Goal: Navigation & Orientation: Find specific page/section

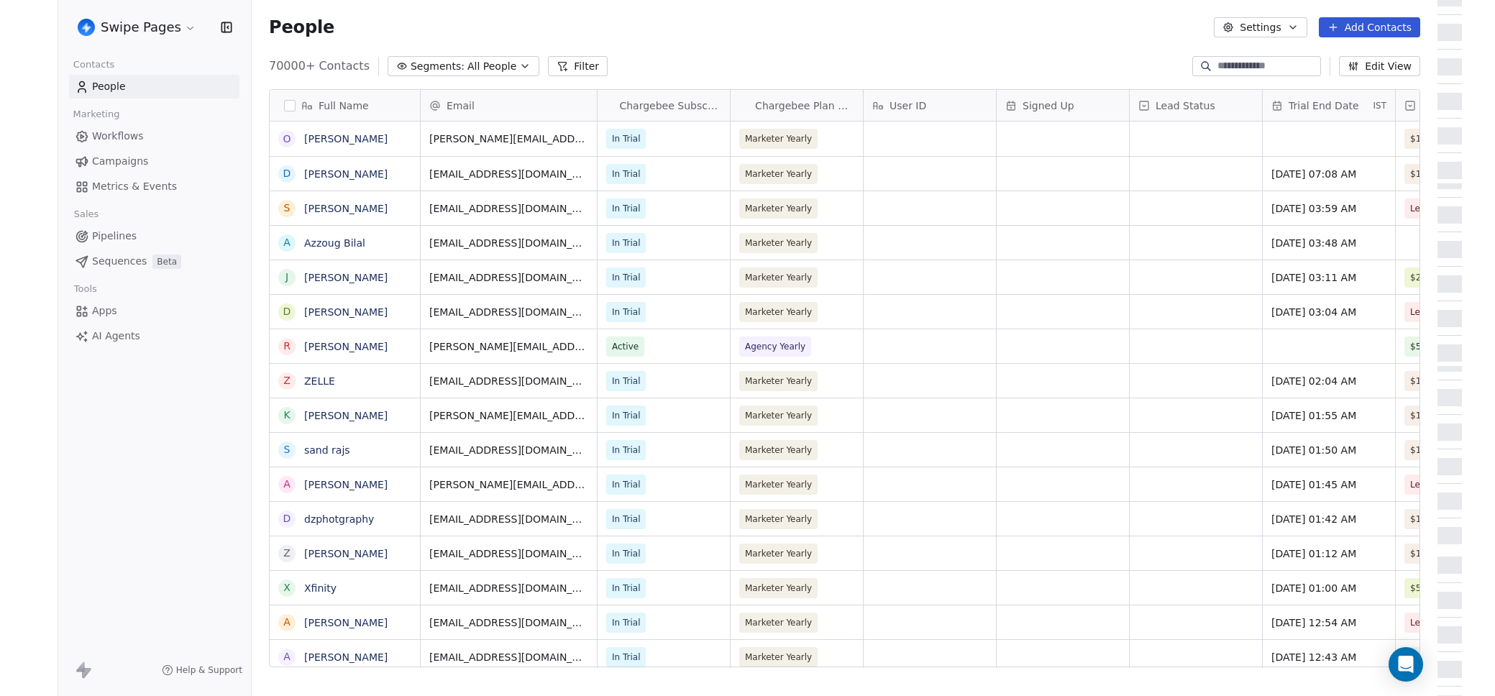
scroll to position [602, 1175]
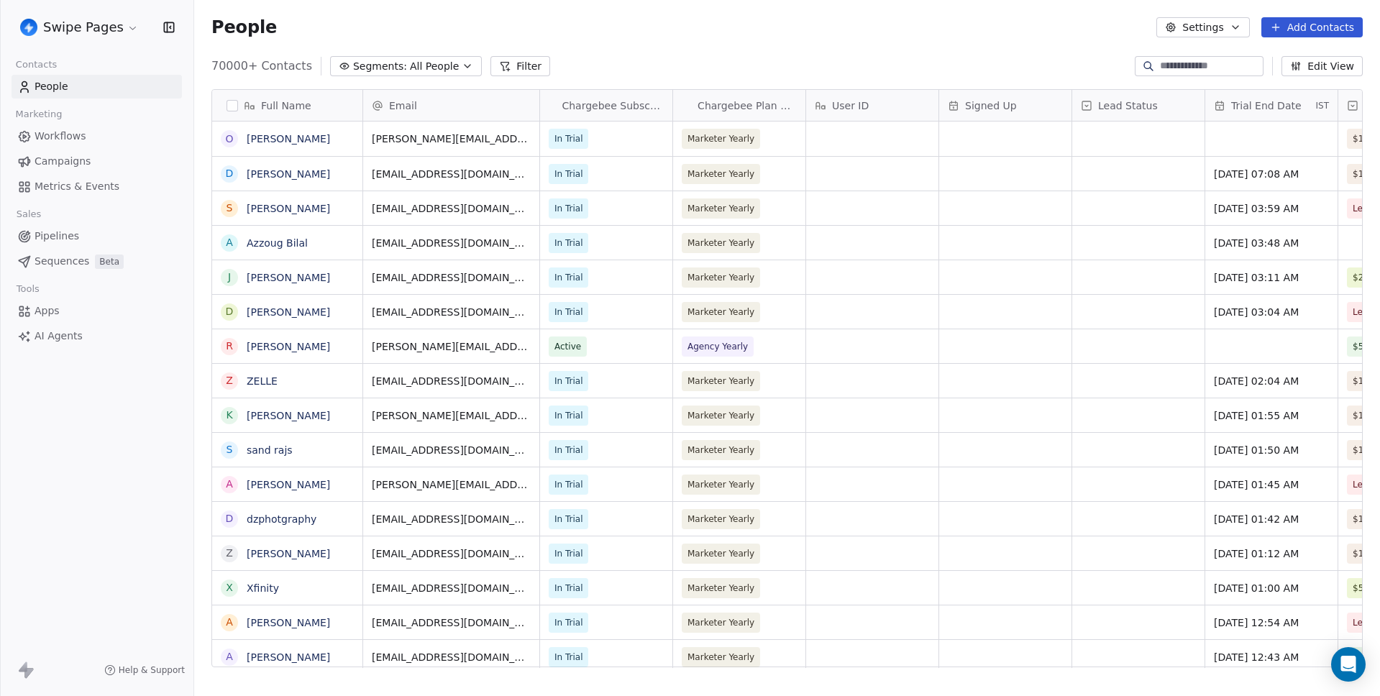
click at [803, 45] on div "People Settings Add Contacts" at bounding box center [787, 27] width 1186 height 55
click at [772, 42] on div "People Settings Add Contacts" at bounding box center [787, 27] width 1186 height 55
click at [56, 184] on span "Metrics & Events" at bounding box center [77, 186] width 85 height 15
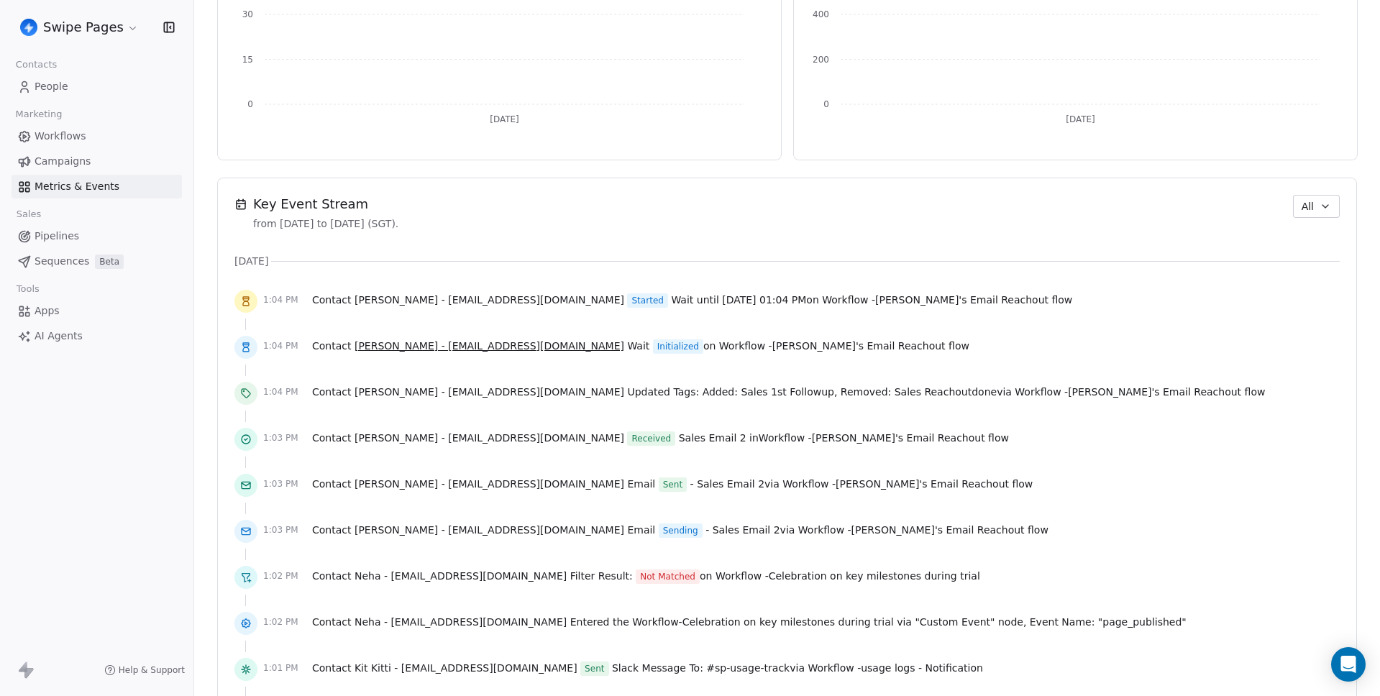
scroll to position [848, 0]
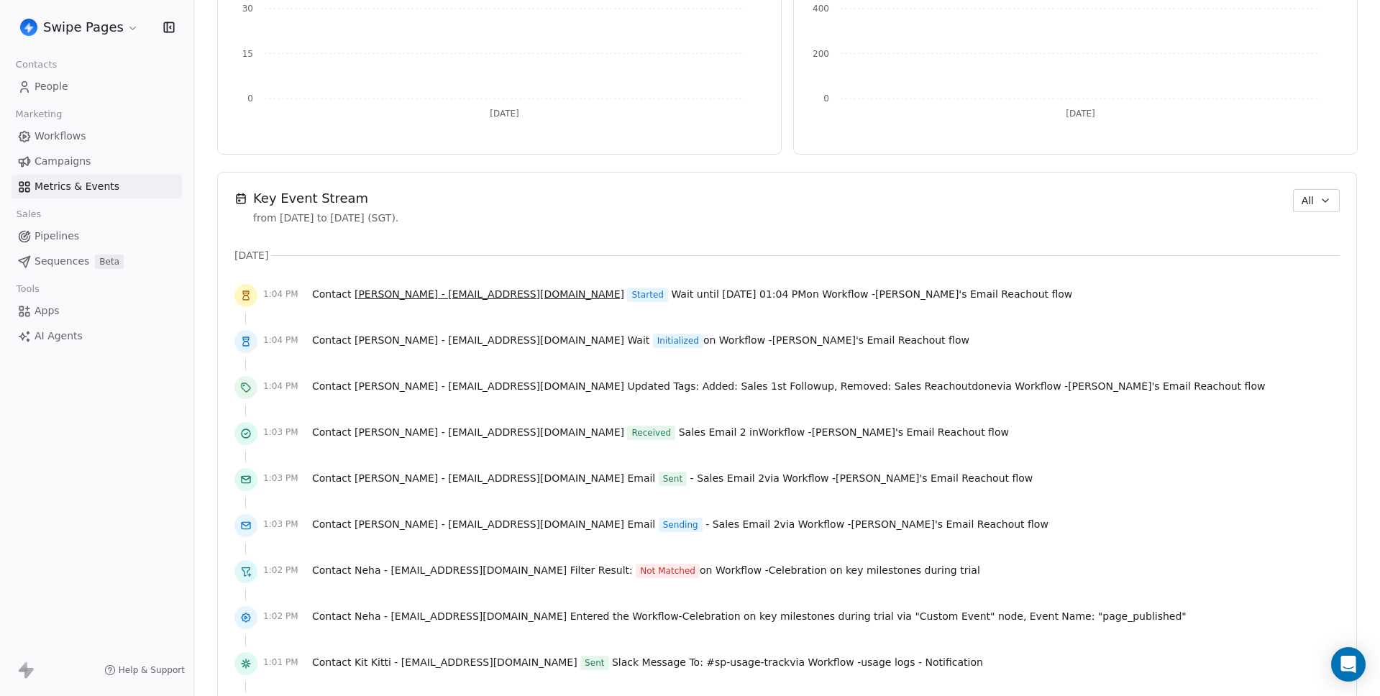
click at [486, 298] on span "[PERSON_NAME] - [EMAIL_ADDRESS][DOMAIN_NAME]" at bounding box center [490, 294] width 270 height 12
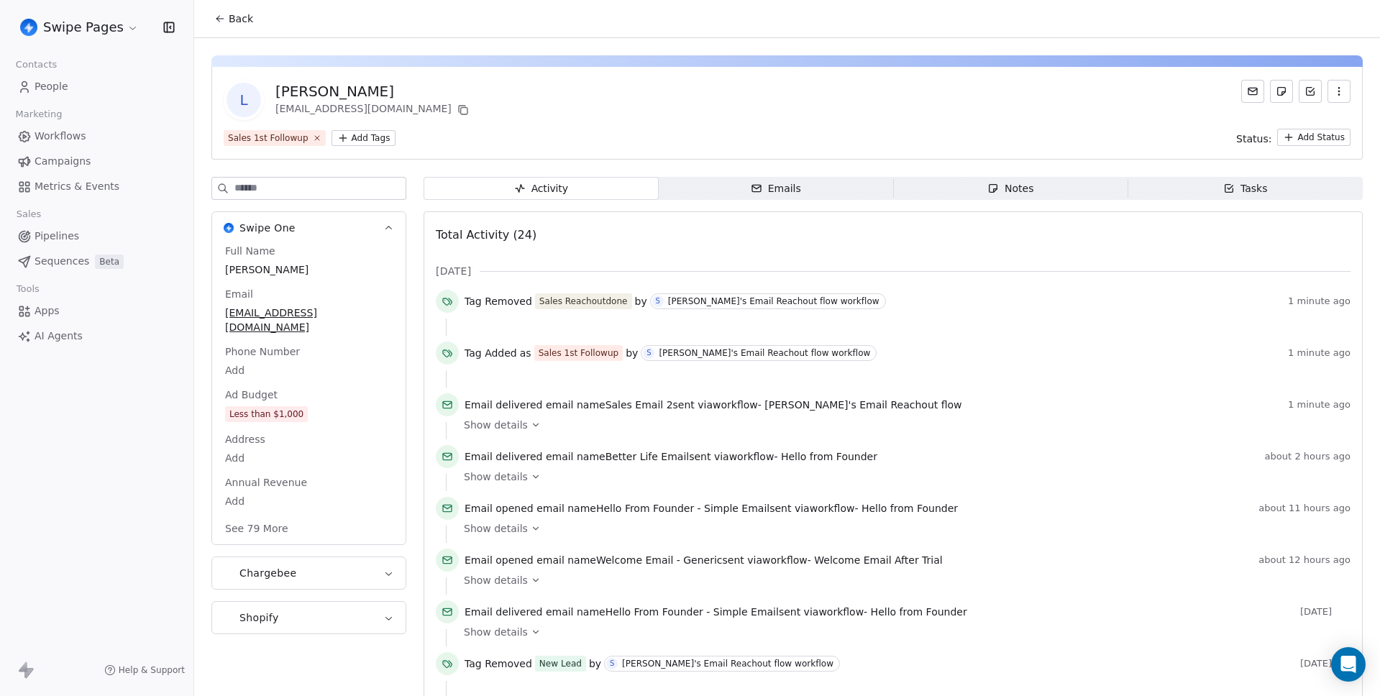
drag, startPoint x: 450, startPoint y: 304, endPoint x: 465, endPoint y: 304, distance: 14.4
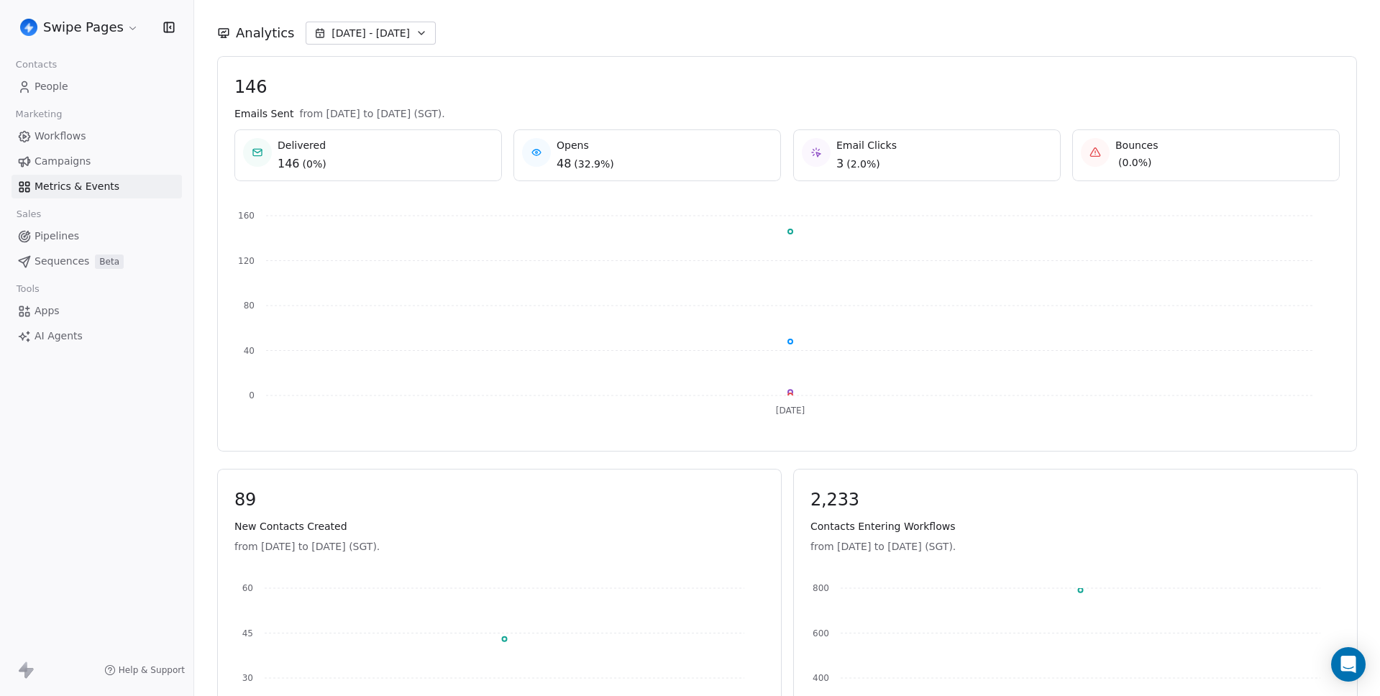
scroll to position [179, 0]
click at [382, 42] on button "Sep 19 - Sep 19" at bounding box center [371, 32] width 130 height 23
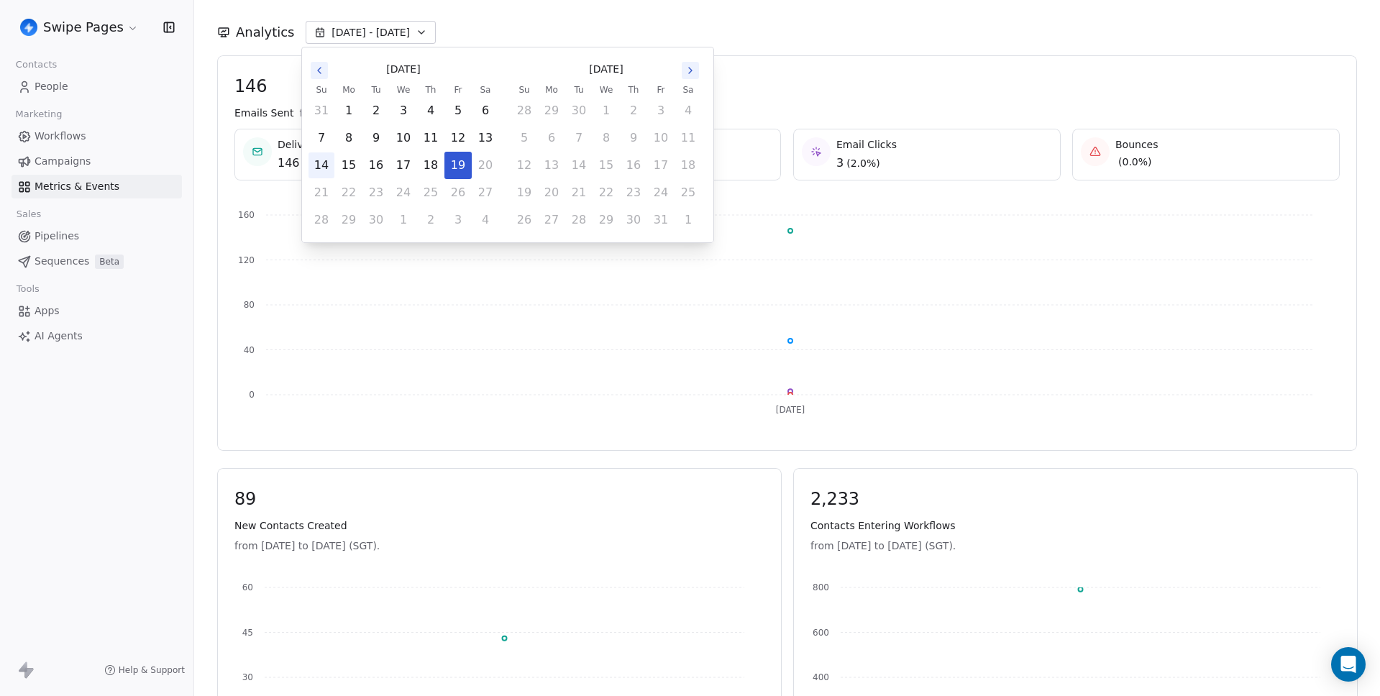
click at [327, 165] on button "14" at bounding box center [322, 165] width 26 height 26
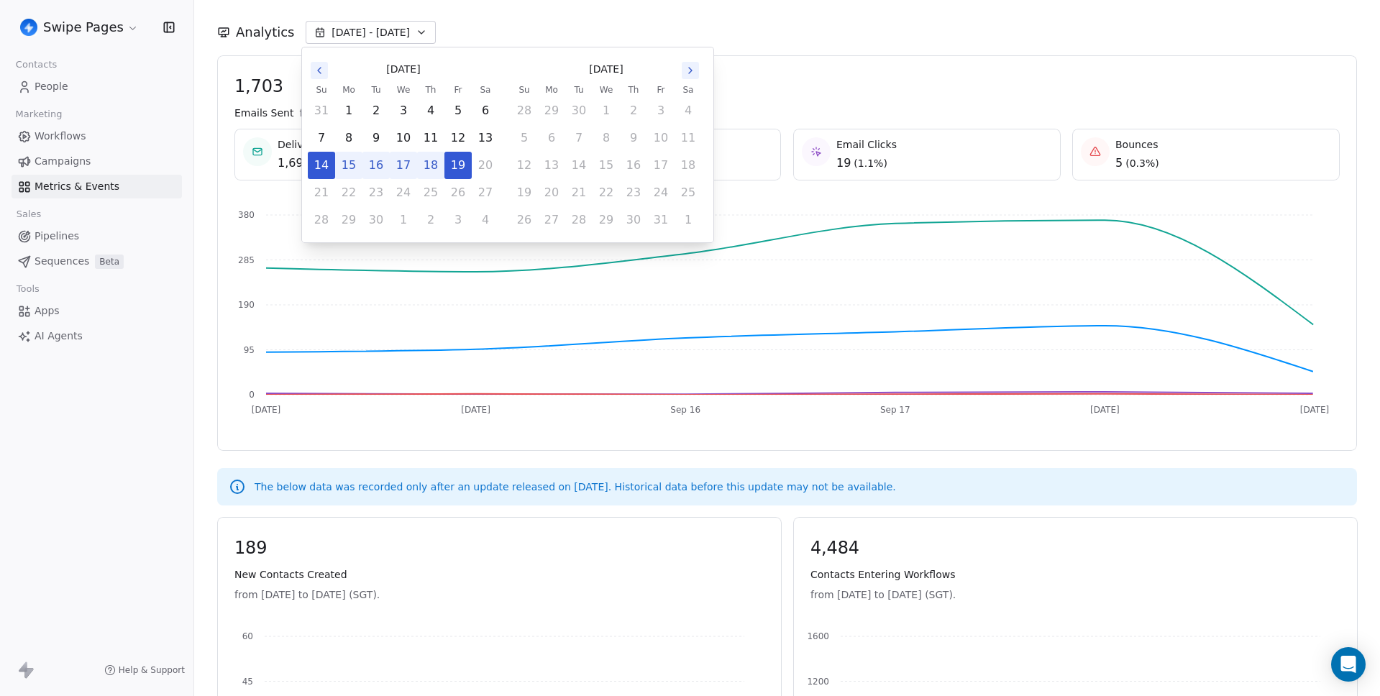
click at [811, 81] on span "1,703" at bounding box center [787, 87] width 1106 height 22
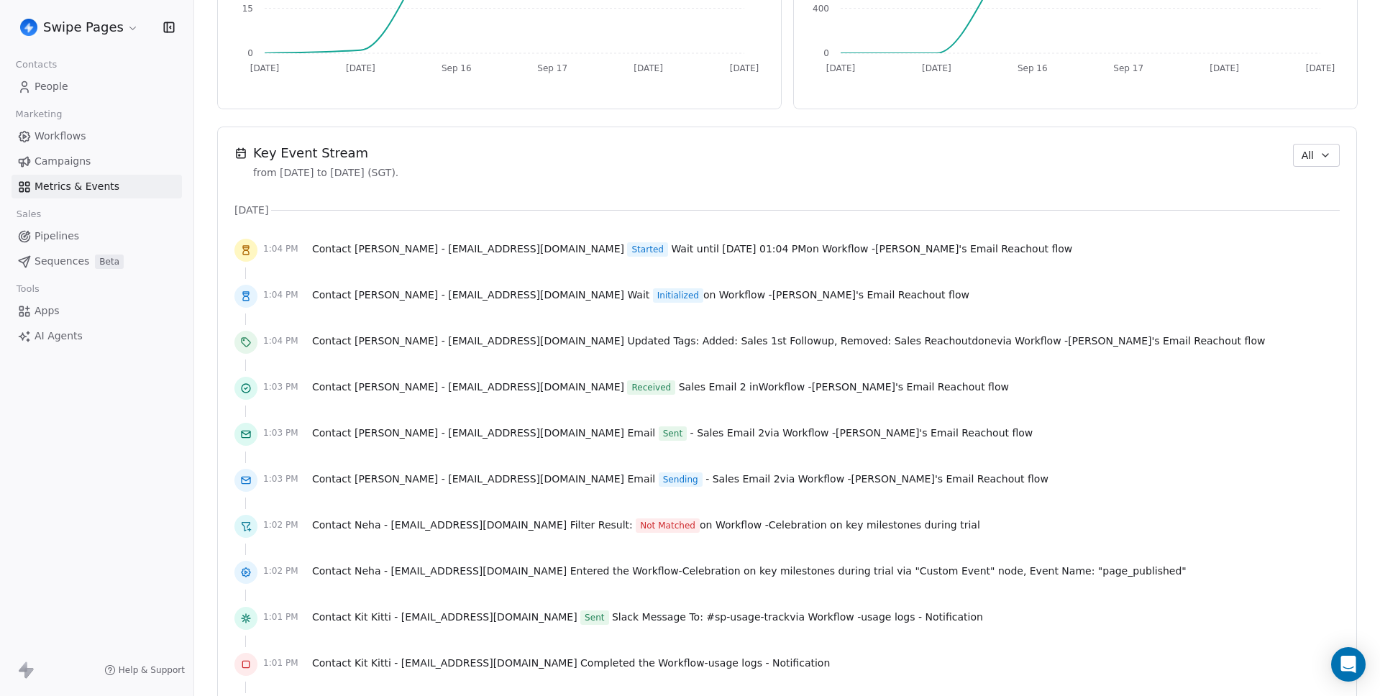
scroll to position [944, 0]
click at [881, 247] on span "Sid's Email Reachout flow" at bounding box center [973, 247] width 197 height 12
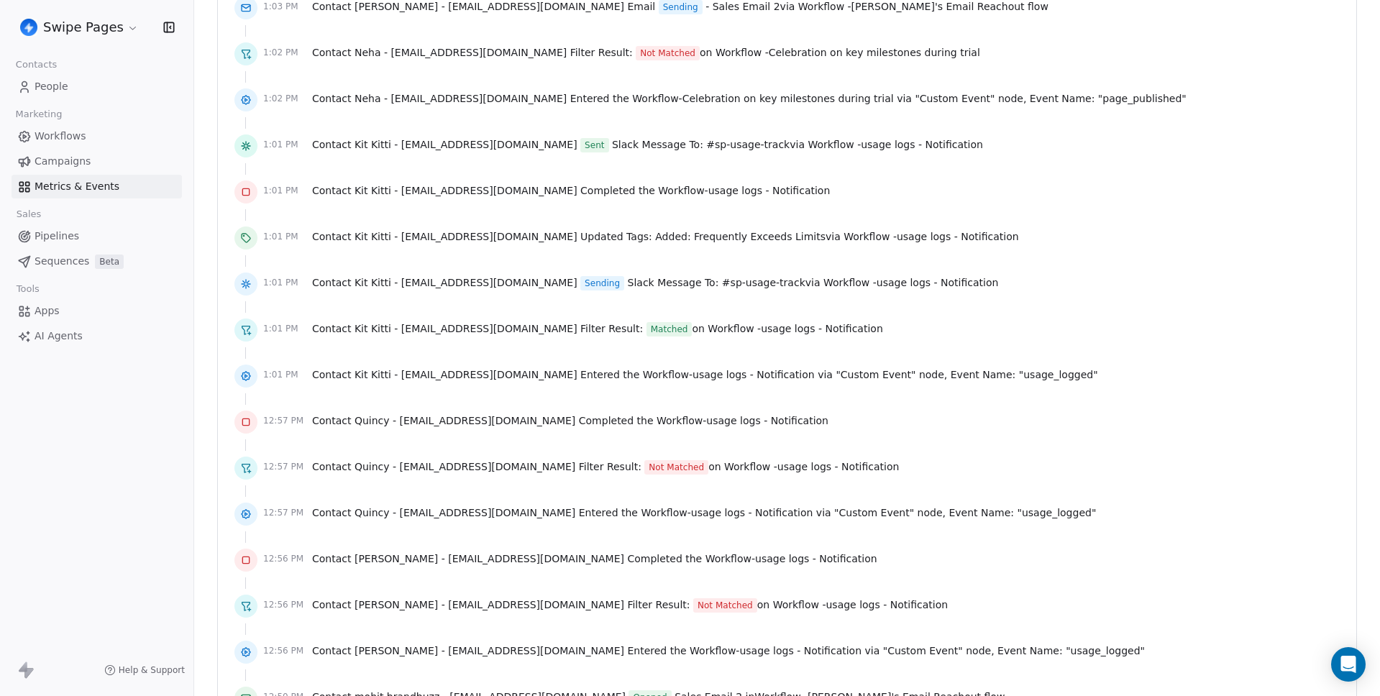
scroll to position [1370, 0]
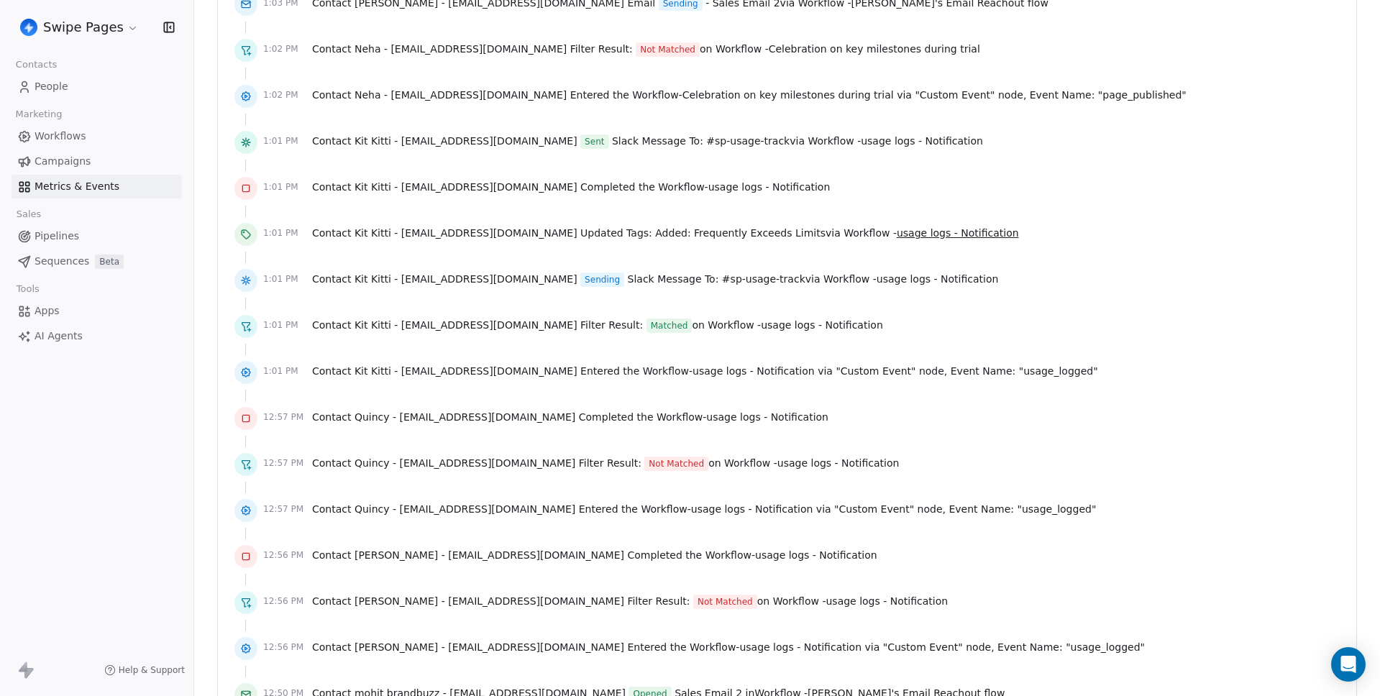
click at [897, 235] on span "usage logs - Notification" at bounding box center [958, 233] width 122 height 12
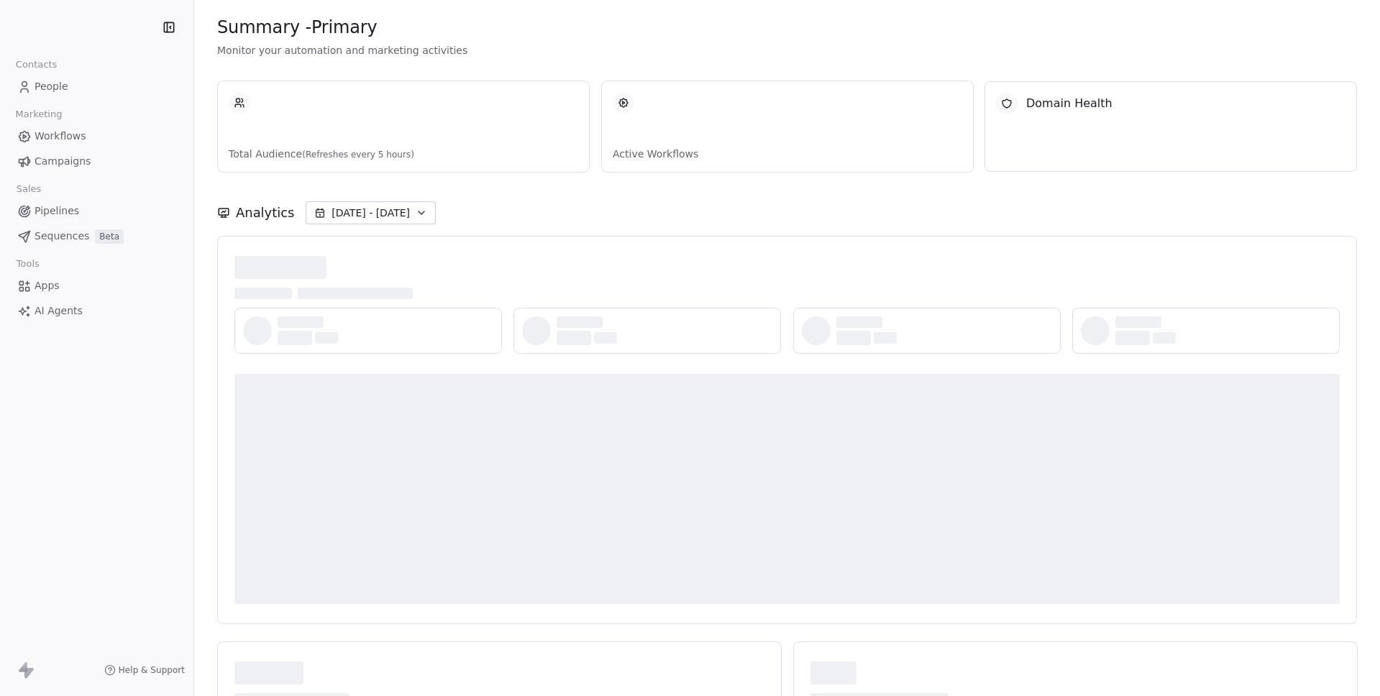
click at [59, 17] on html "Contacts People Marketing Workflows Campaigns Sales Pipelines Sequences Beta To…" at bounding box center [690, 348] width 1380 height 696
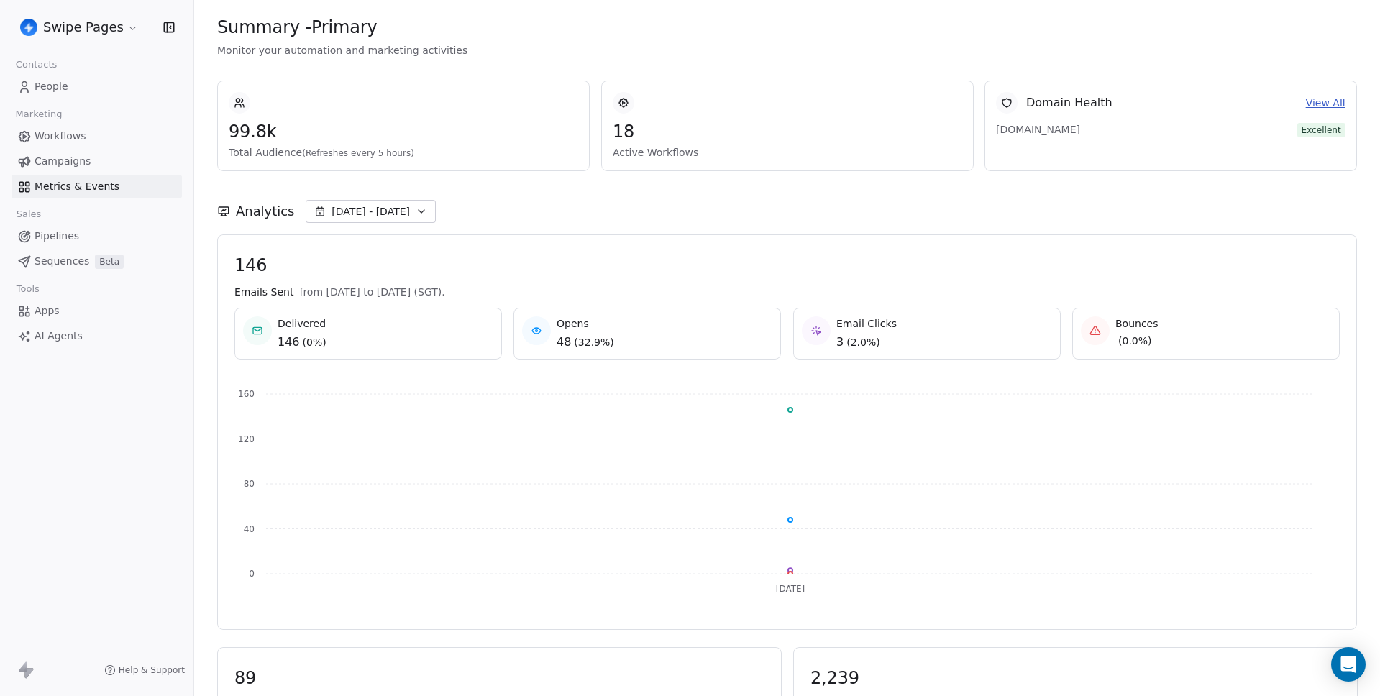
click at [96, 39] on html "Swipe Pages Contacts People Marketing Workflows Campaigns Metrics & Events Sale…" at bounding box center [690, 348] width 1380 height 696
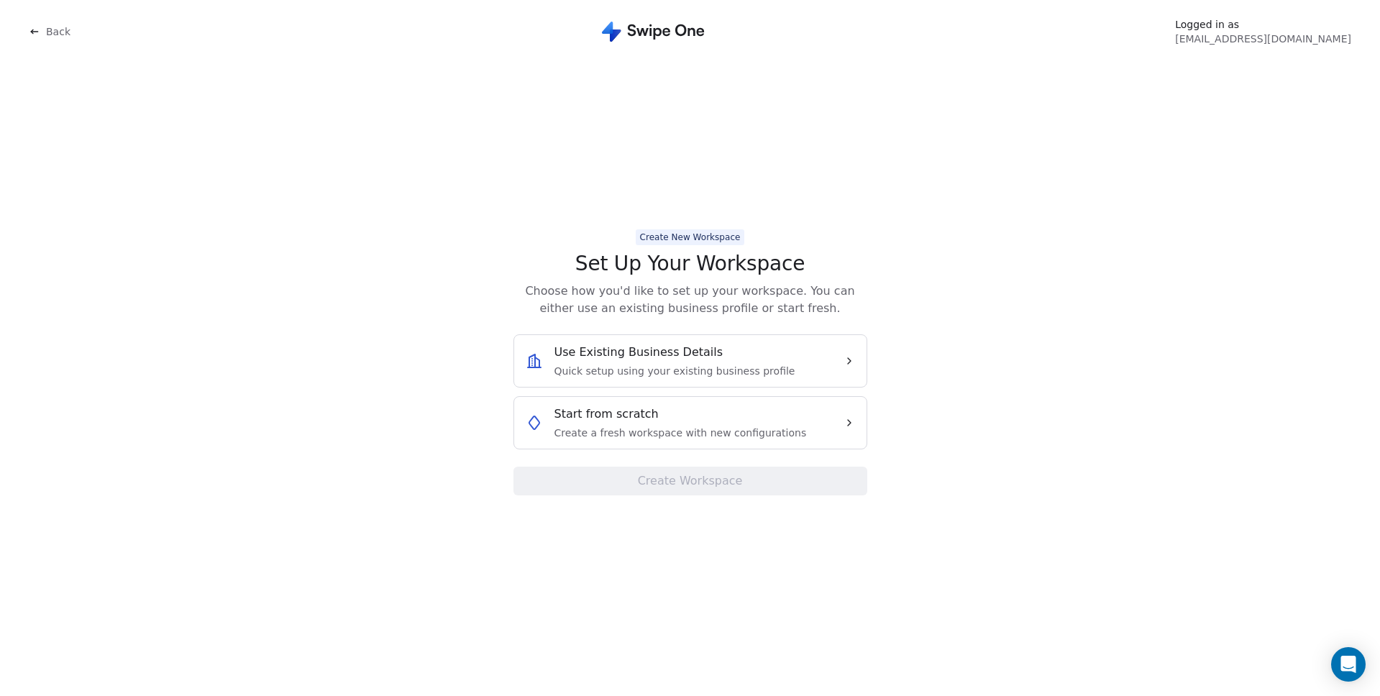
click at [54, 27] on span "Back" at bounding box center [58, 31] width 24 height 14
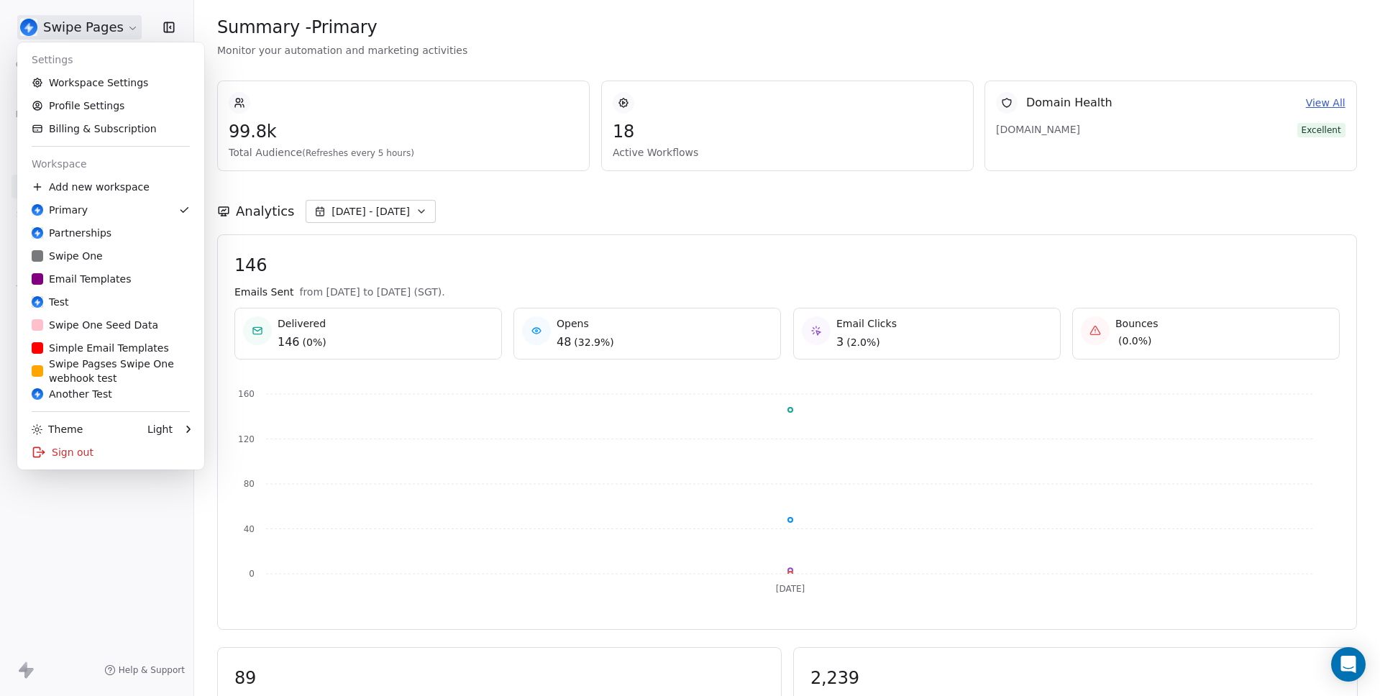
click at [56, 28] on html "Swipe Pages Contacts People Marketing Workflows Campaigns Metrics & Events Sale…" at bounding box center [690, 348] width 1380 height 696
click at [82, 462] on div "Sign out" at bounding box center [111, 452] width 176 height 23
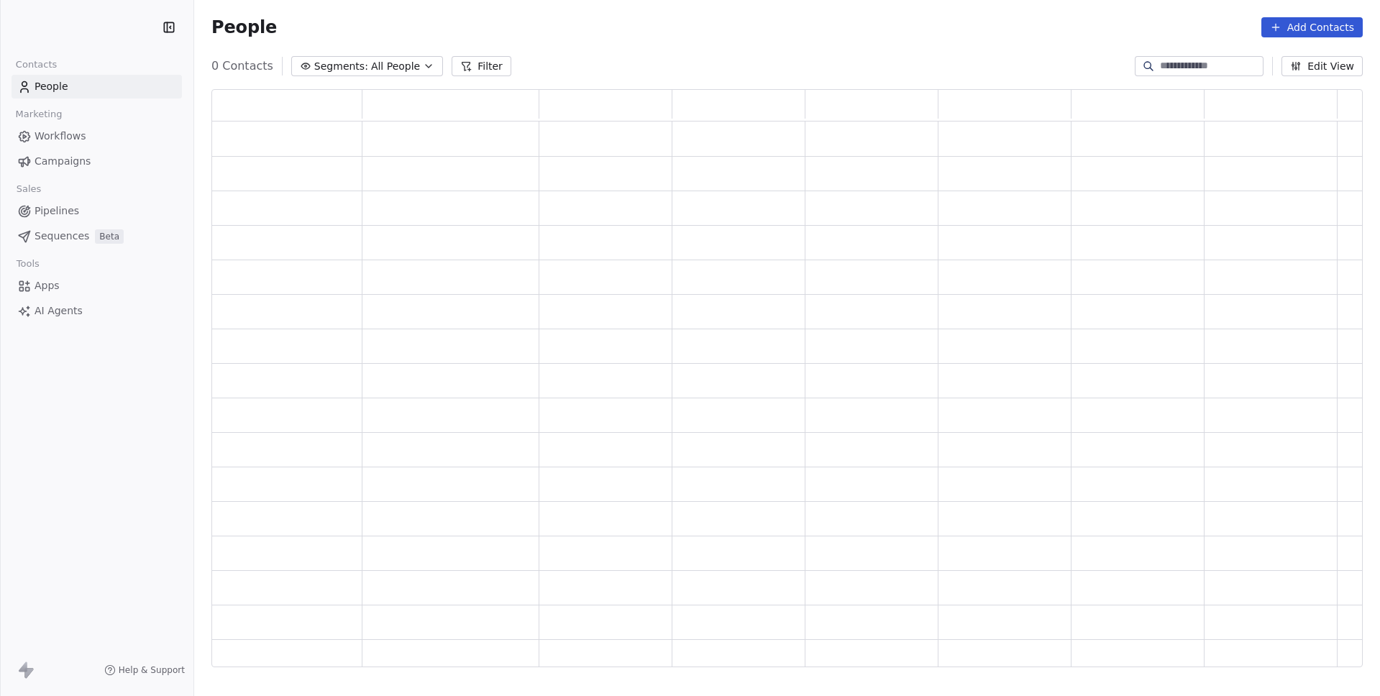
scroll to position [568, 1141]
